Goal: Transaction & Acquisition: Purchase product/service

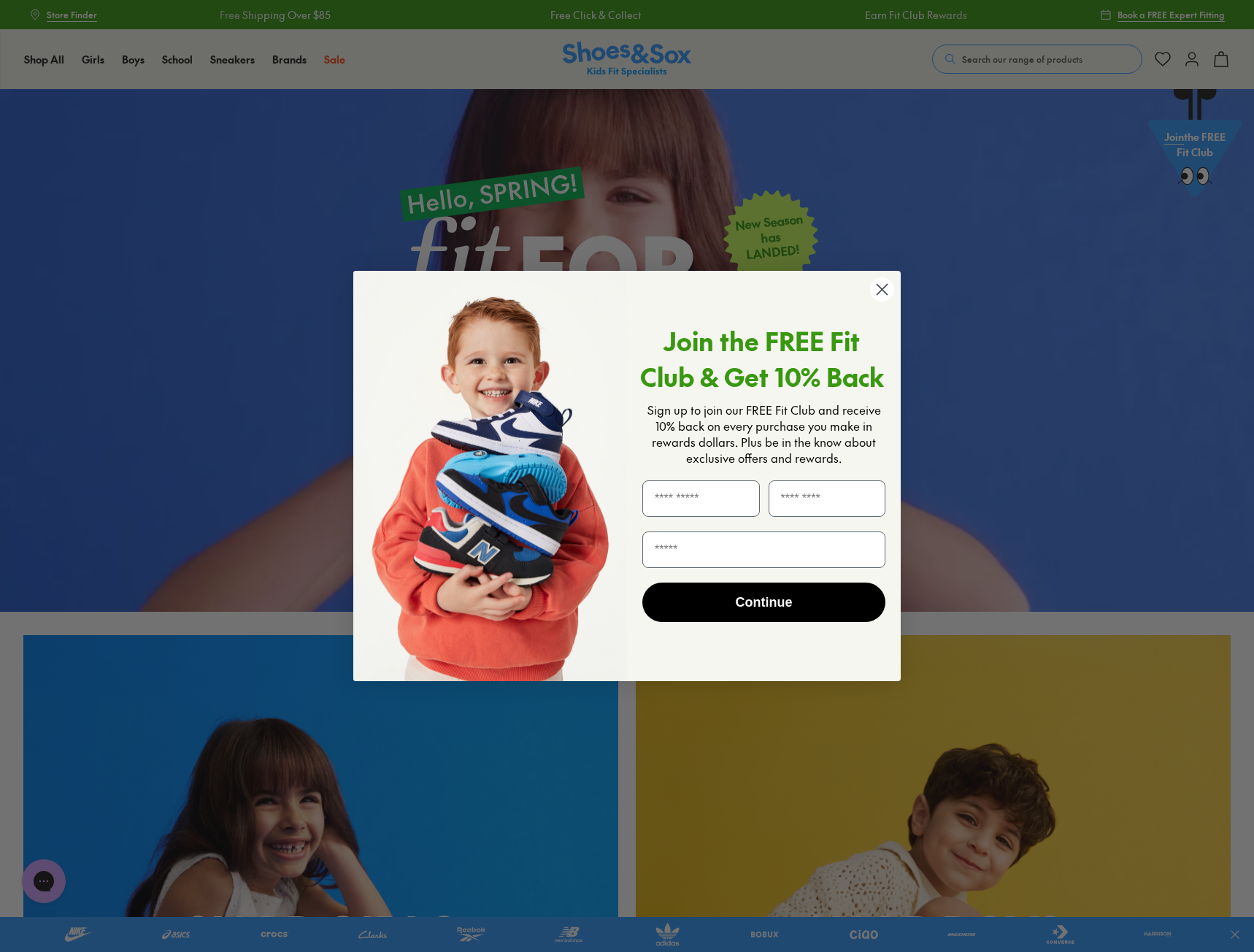
click at [878, 285] on circle "Close dialog" at bounding box center [882, 289] width 24 height 24
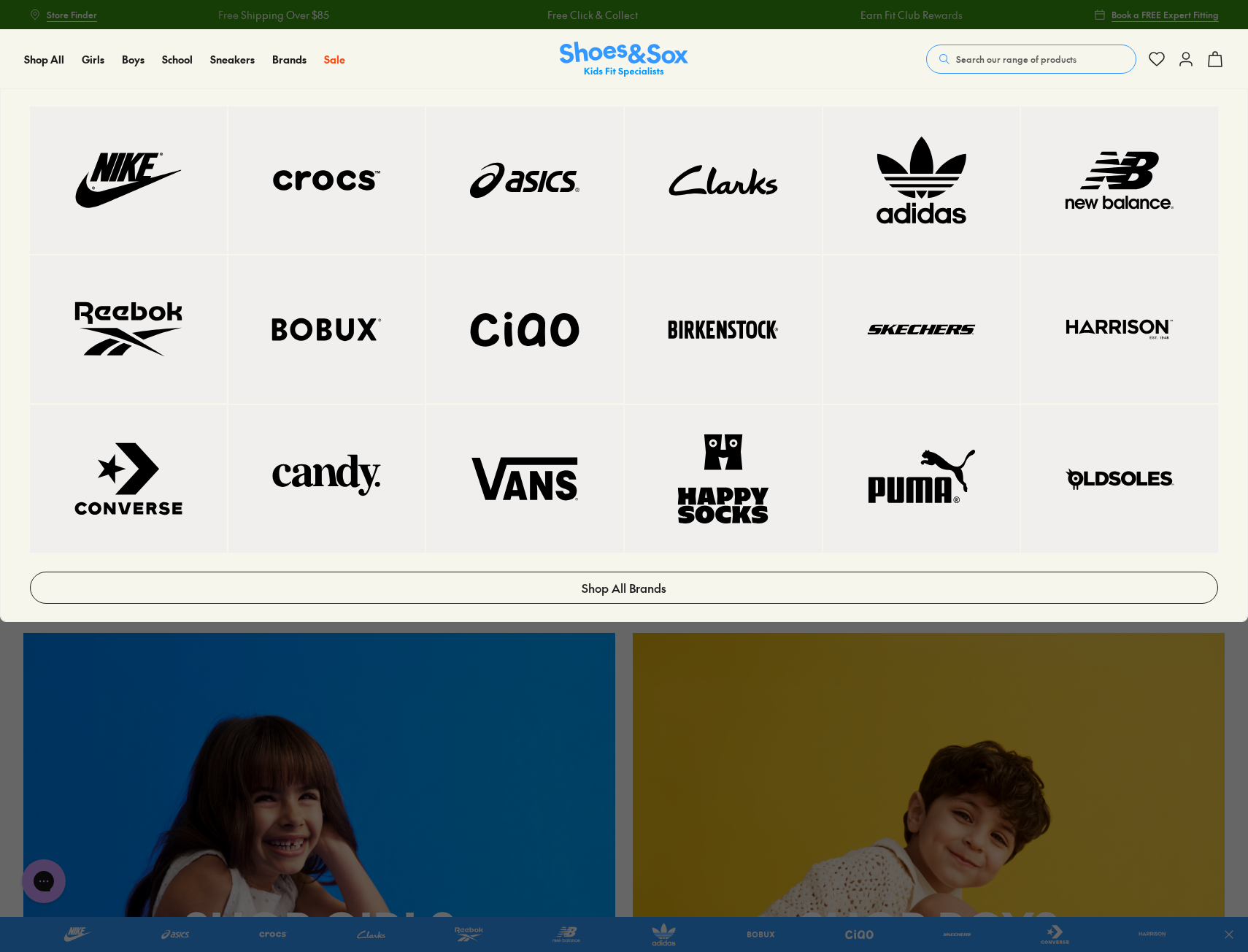
click at [341, 317] on img at bounding box center [327, 329] width 139 height 89
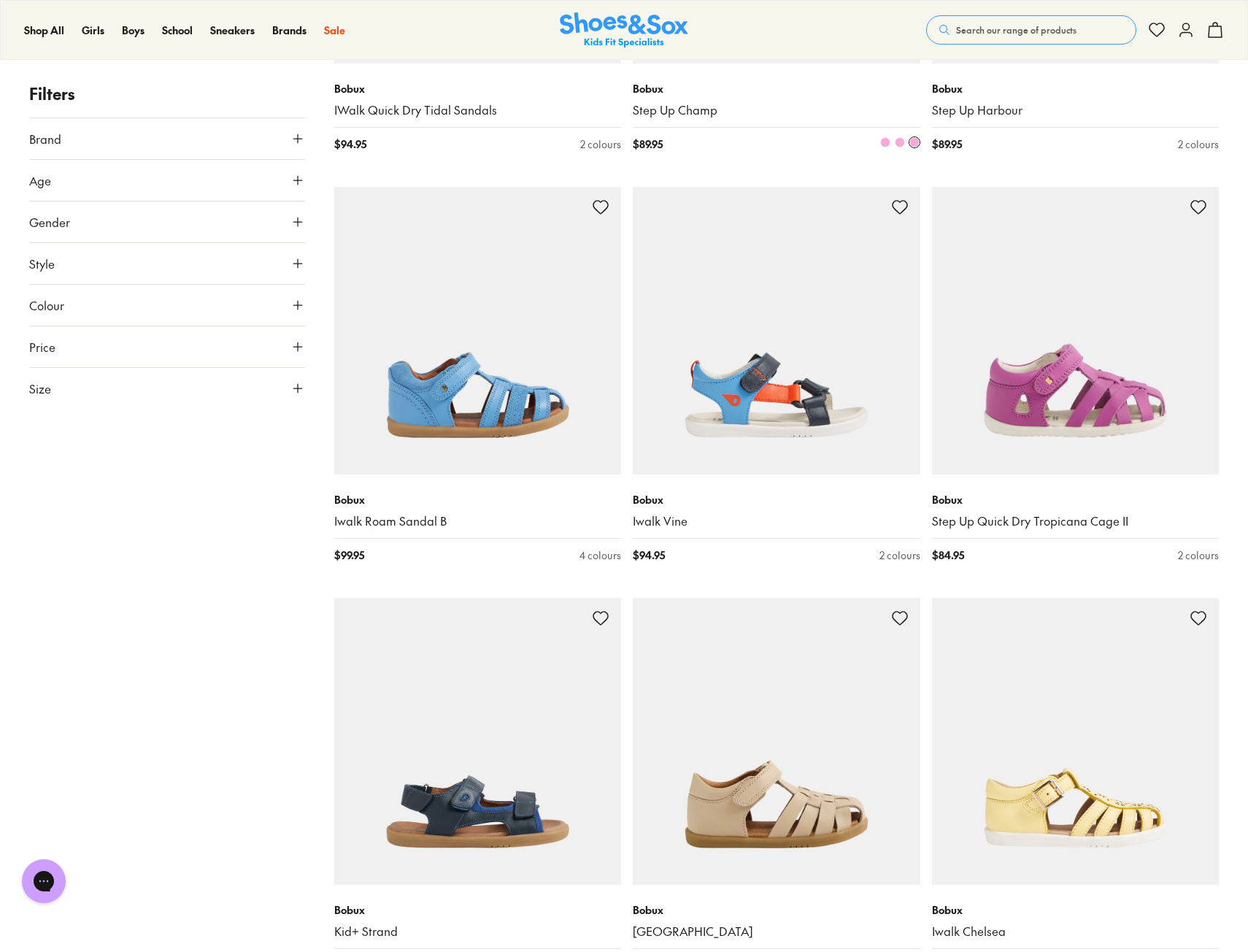
scroll to position [3430, 0]
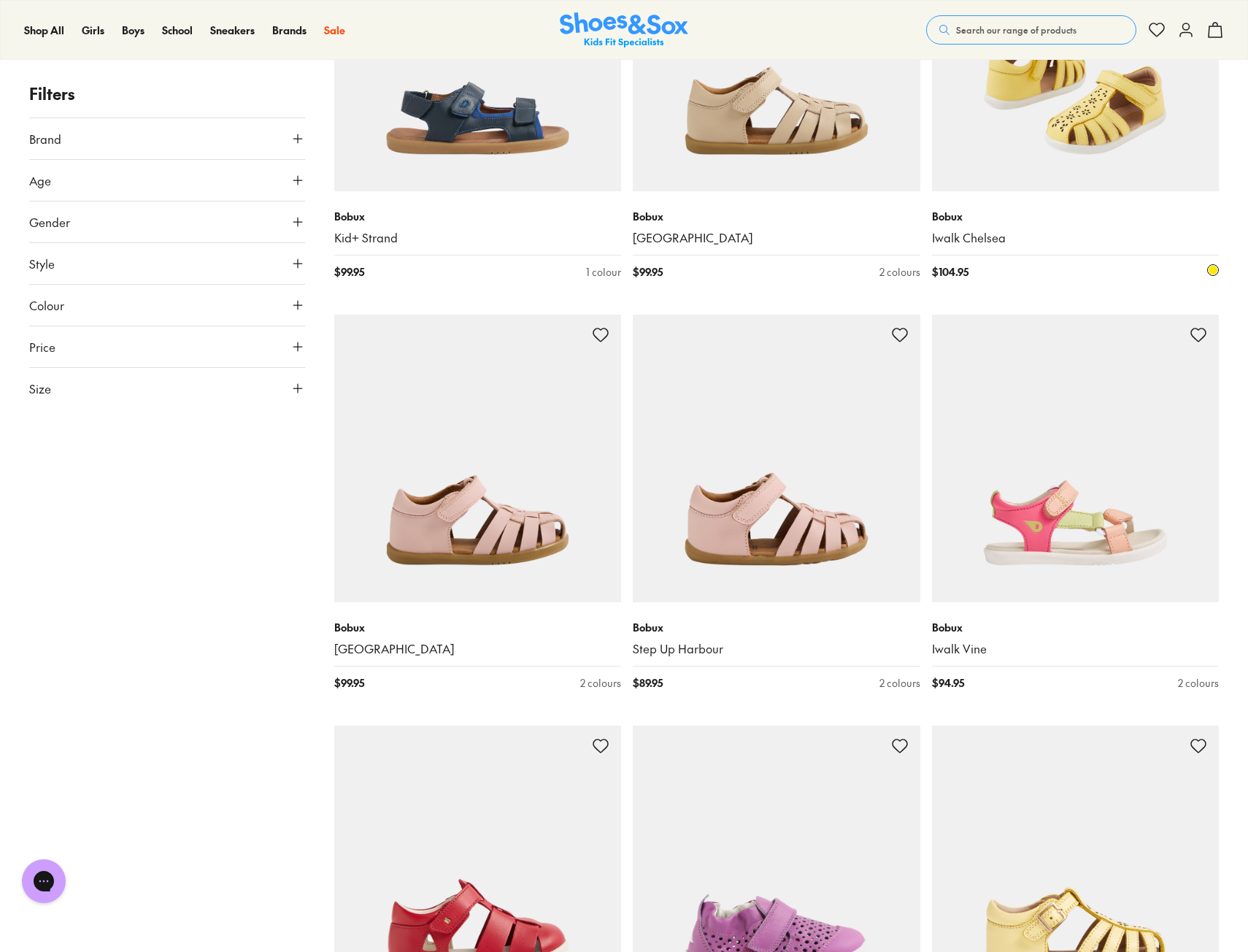
scroll to position [3941, 0]
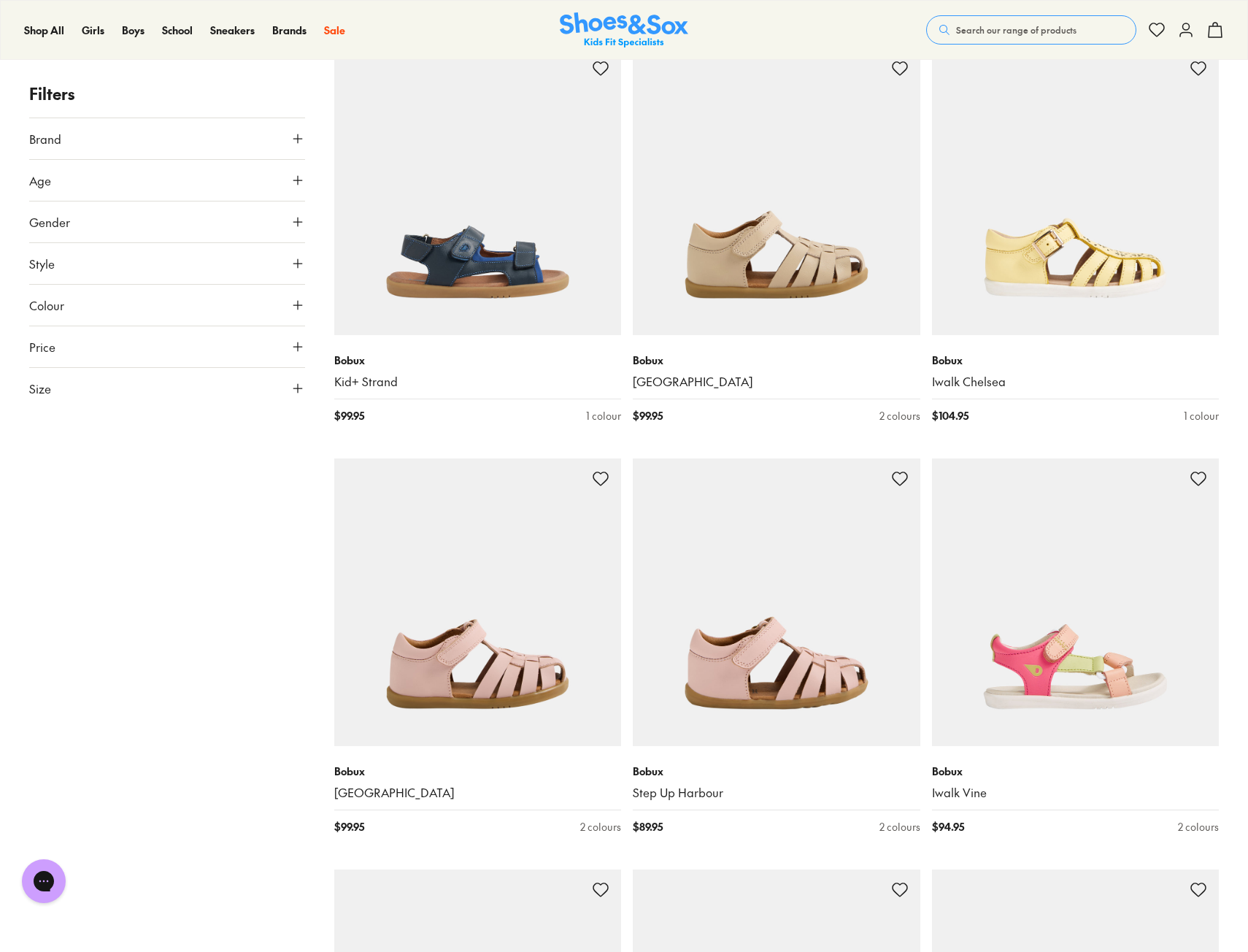
click at [1245, 417] on div "Filters Brand Bobux ( 128 ) Age Infant/Toddler ( 90 ) Youth ( 27 ) Pre [PERSON_…" at bounding box center [624, 860] width 1248 height 9070
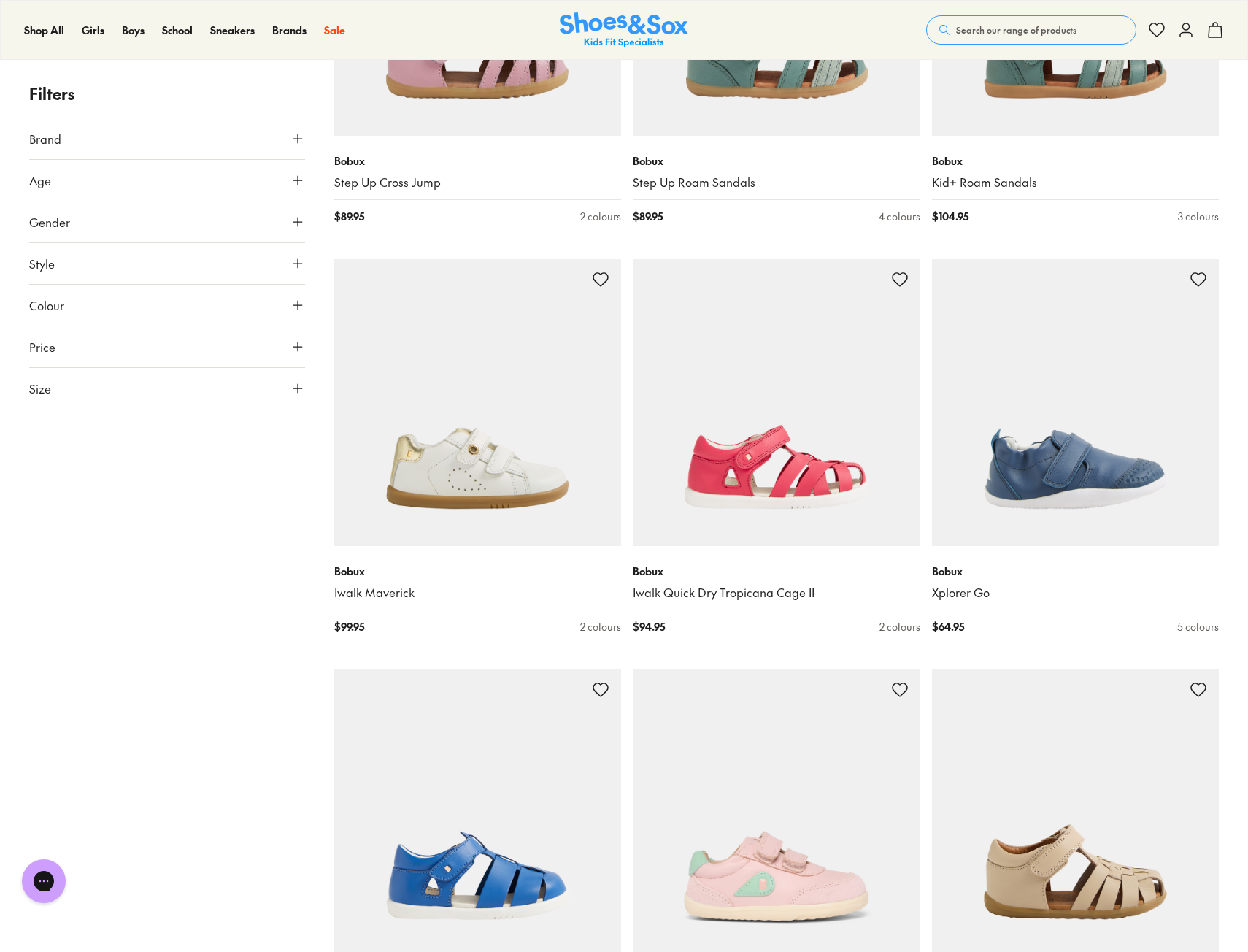
scroll to position [0, 0]
